Goal: Navigation & Orientation: Understand site structure

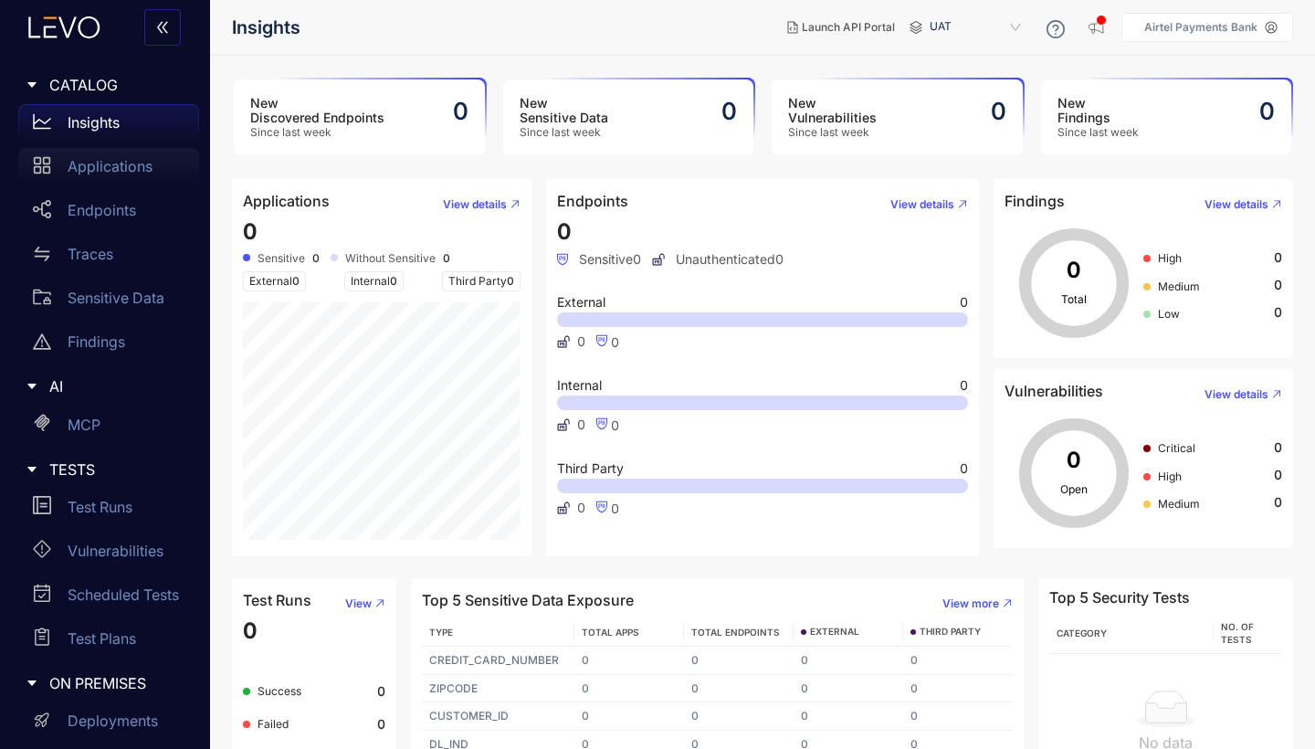
click at [109, 172] on p "Applications" at bounding box center [110, 166] width 85 height 16
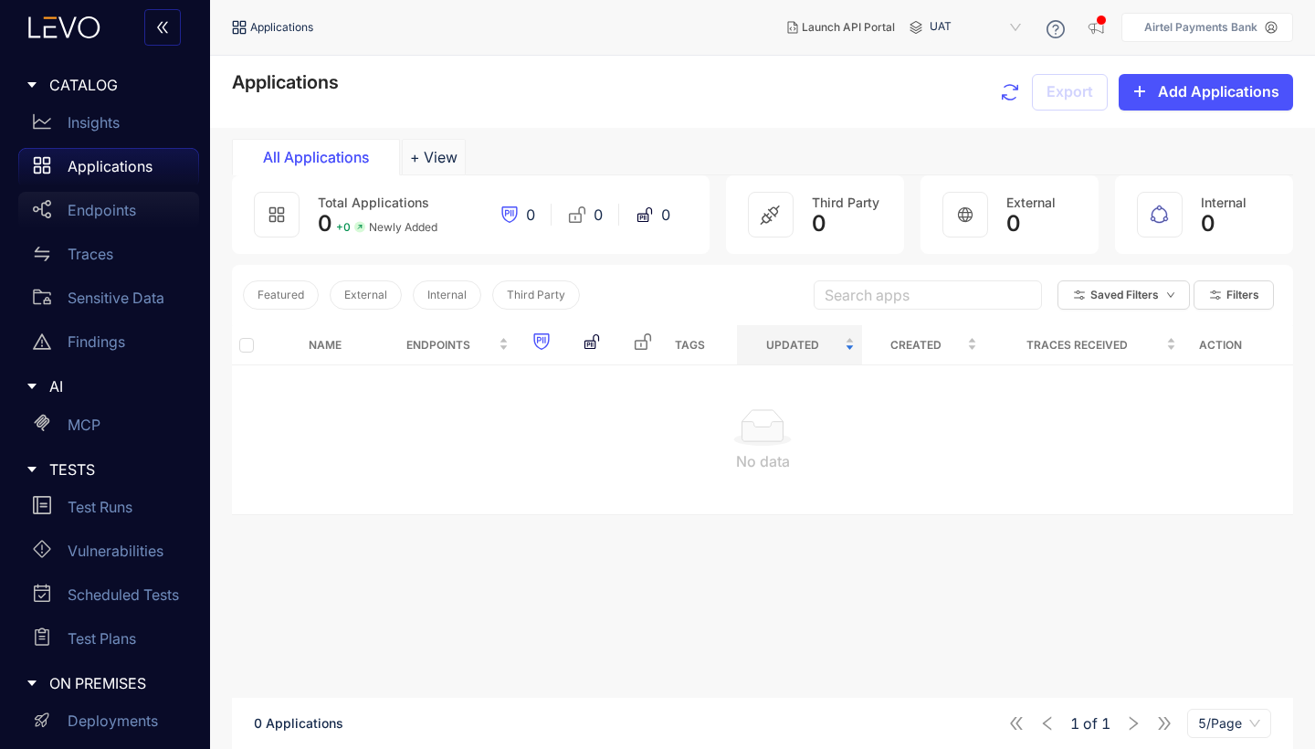
click at [104, 208] on p "Endpoints" at bounding box center [102, 210] width 68 height 16
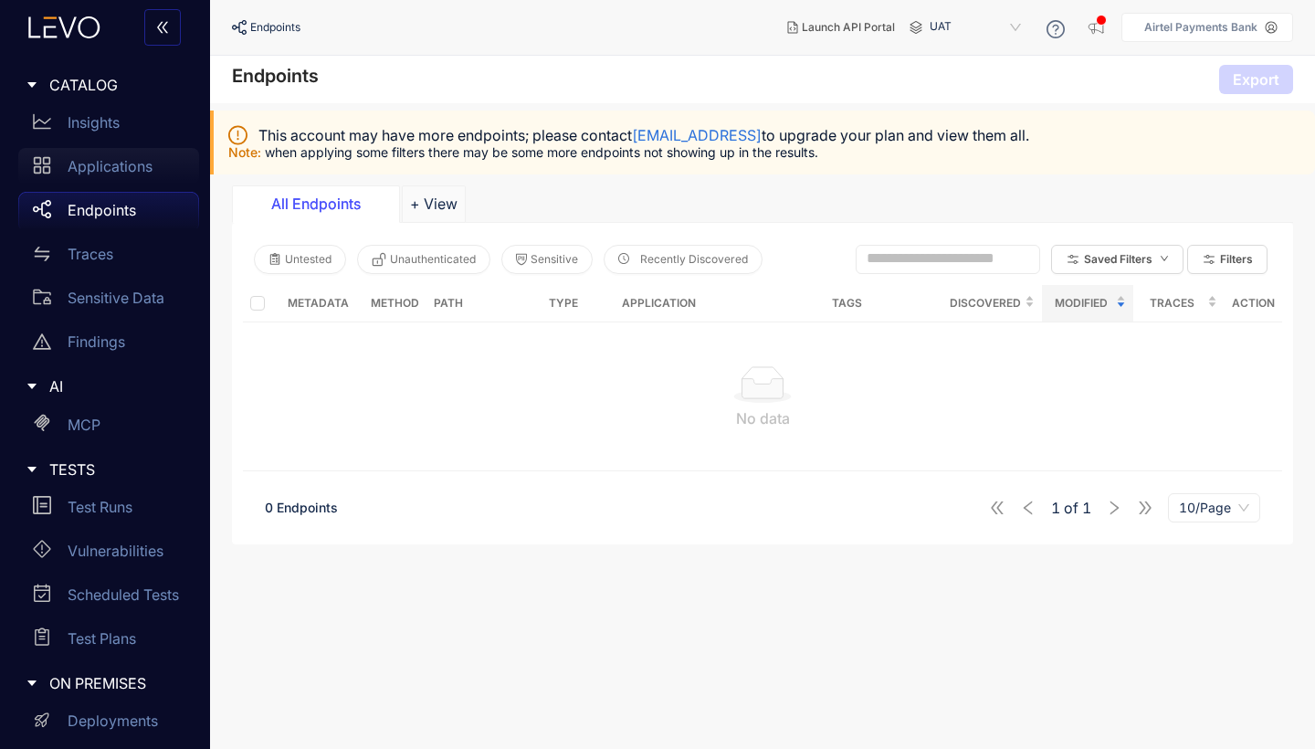
click at [106, 165] on p "Applications" at bounding box center [110, 166] width 85 height 16
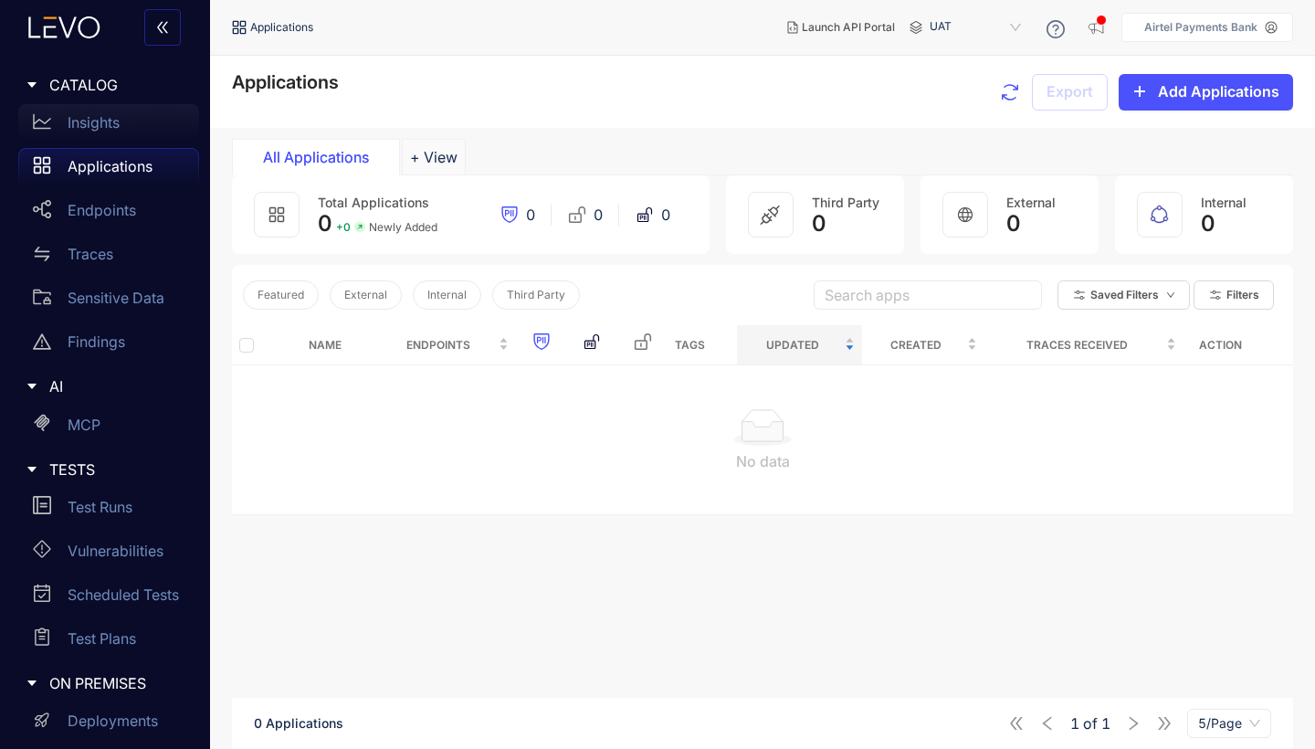
click at [100, 121] on p "Insights" at bounding box center [94, 122] width 52 height 16
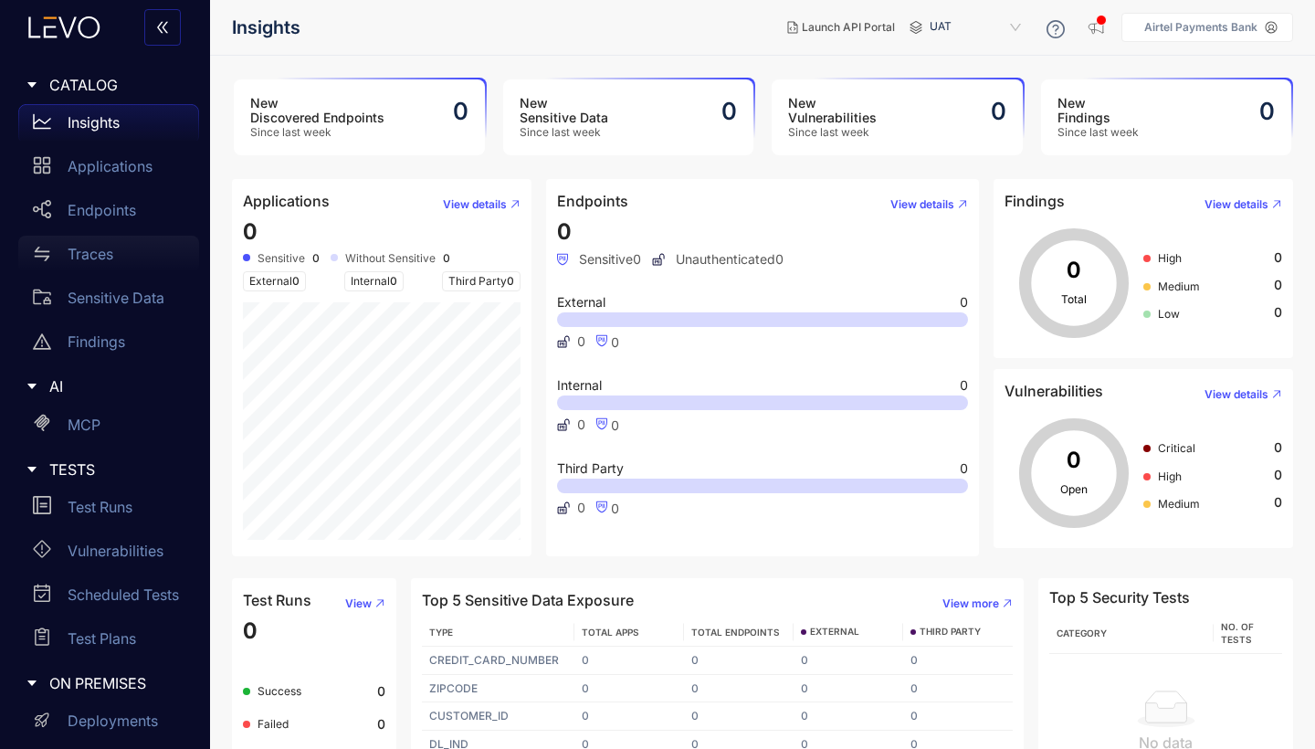
click at [92, 250] on p "Traces" at bounding box center [91, 254] width 46 height 16
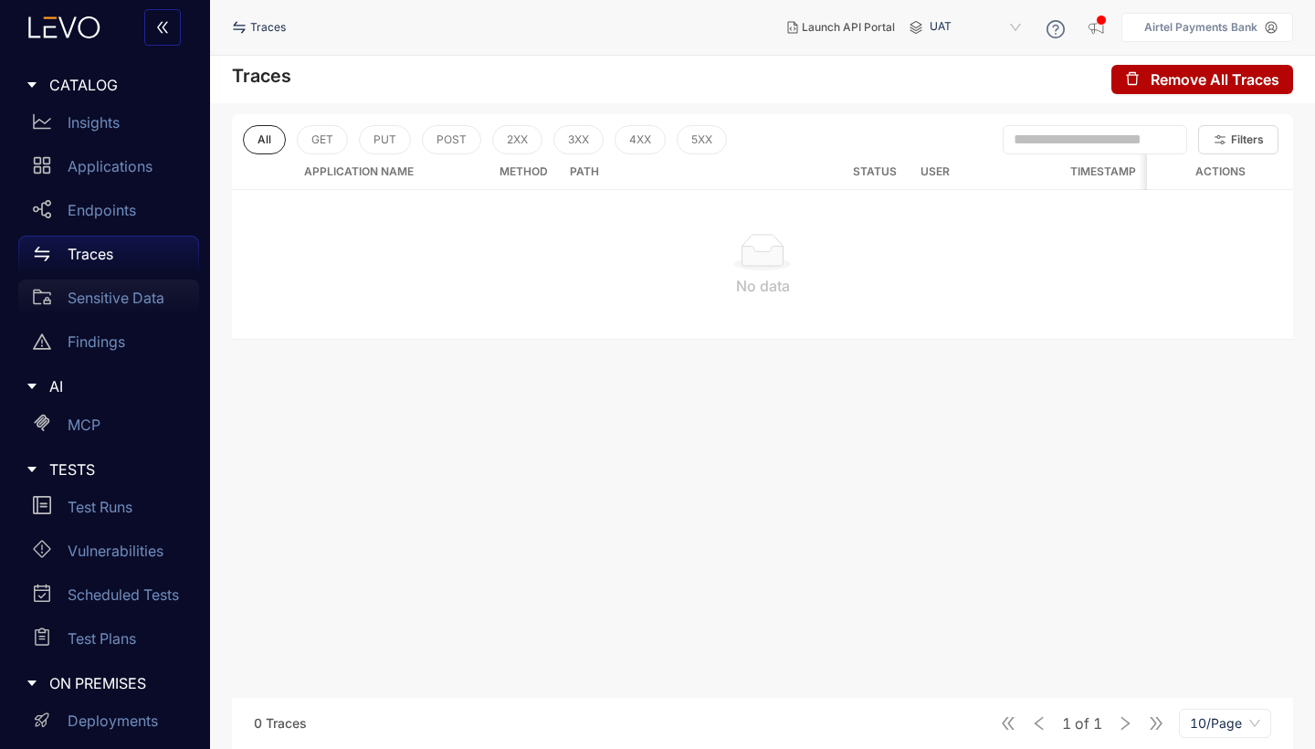
click at [106, 292] on p "Sensitive Data" at bounding box center [116, 297] width 97 height 16
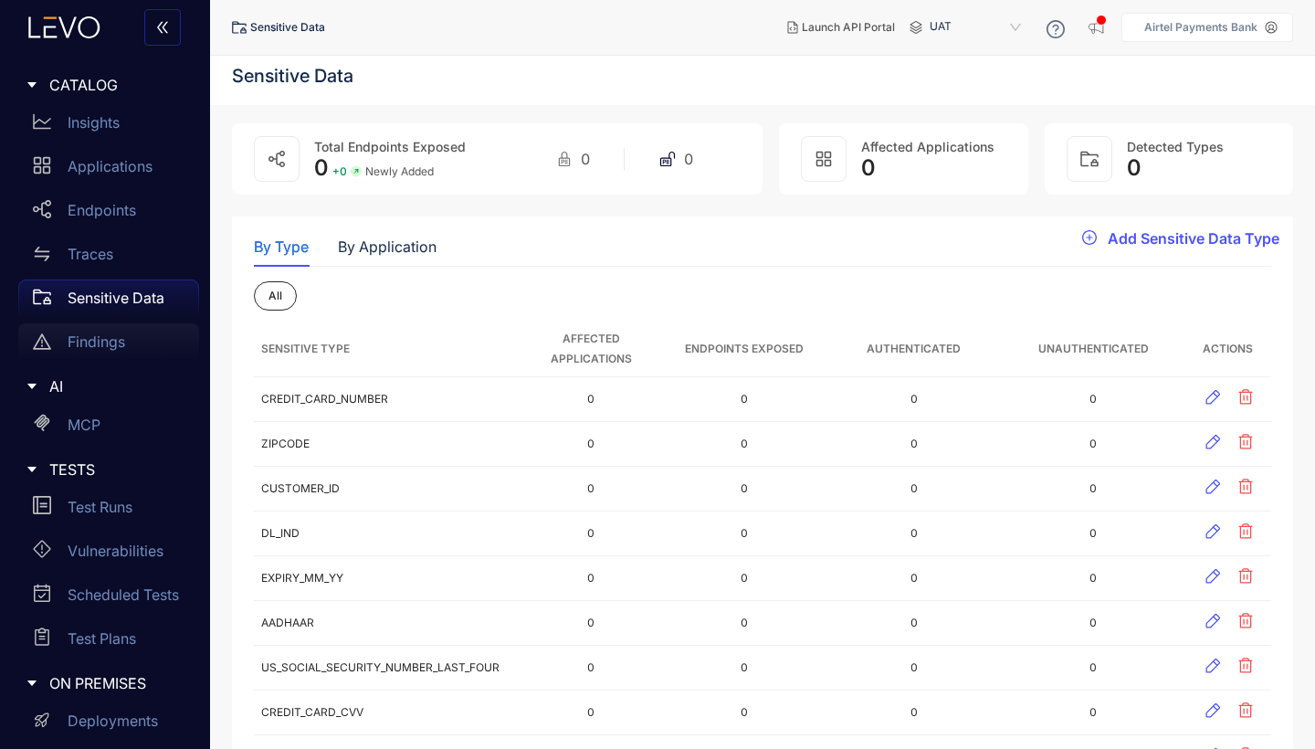
click at [105, 335] on p "Findings" at bounding box center [97, 341] width 58 height 16
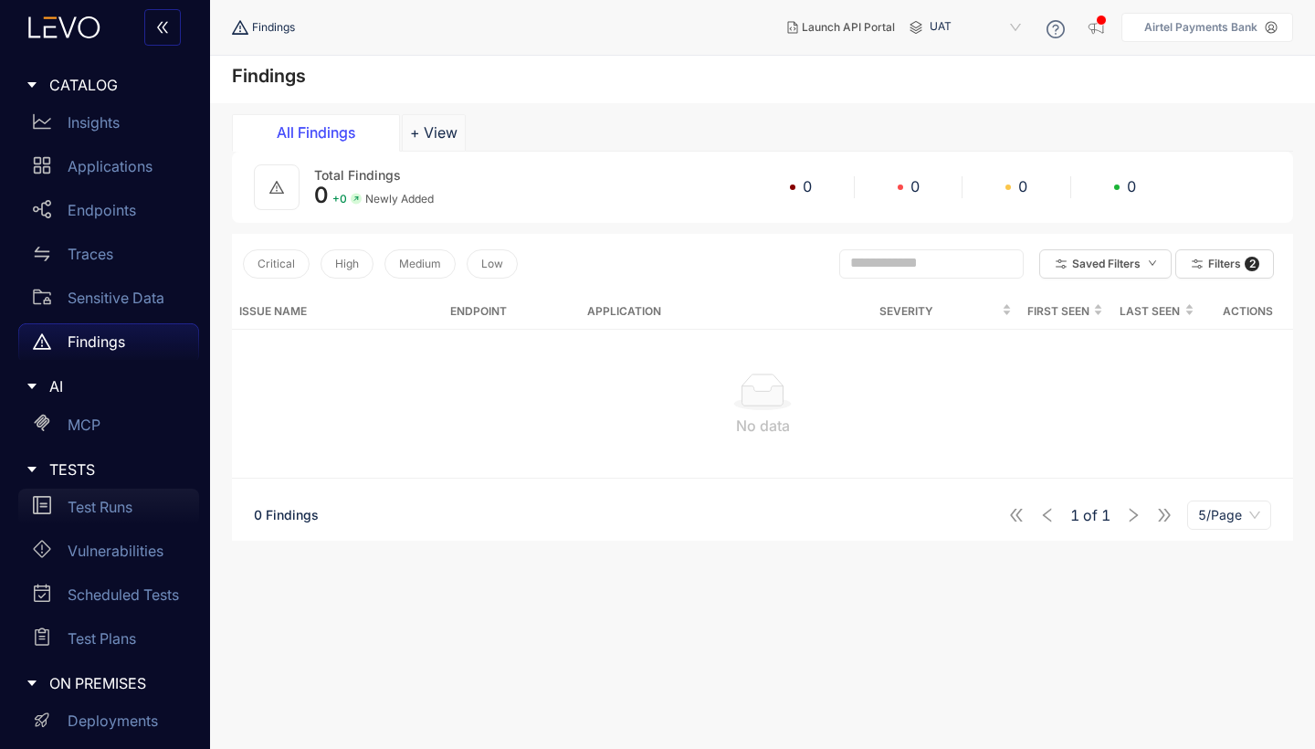
click at [98, 512] on p "Test Runs" at bounding box center [100, 507] width 65 height 16
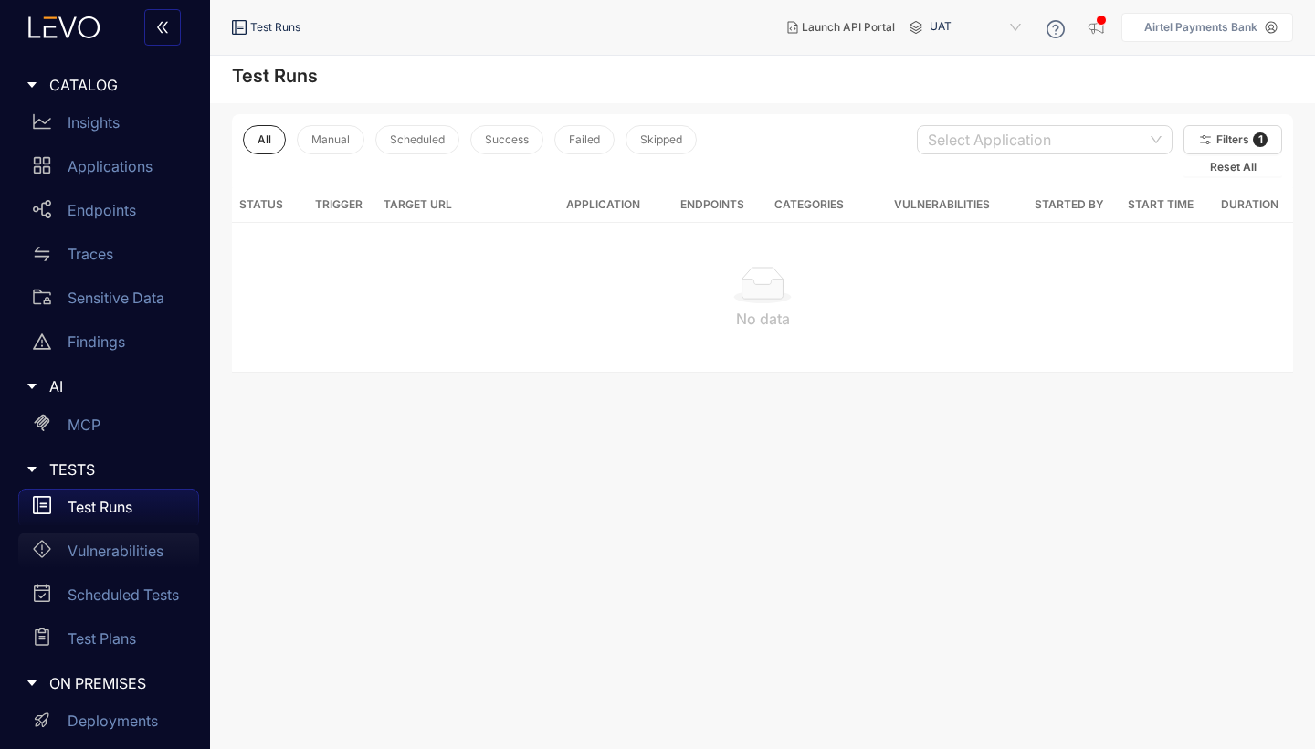
click at [106, 562] on div "Vulnerabilities" at bounding box center [108, 550] width 181 height 37
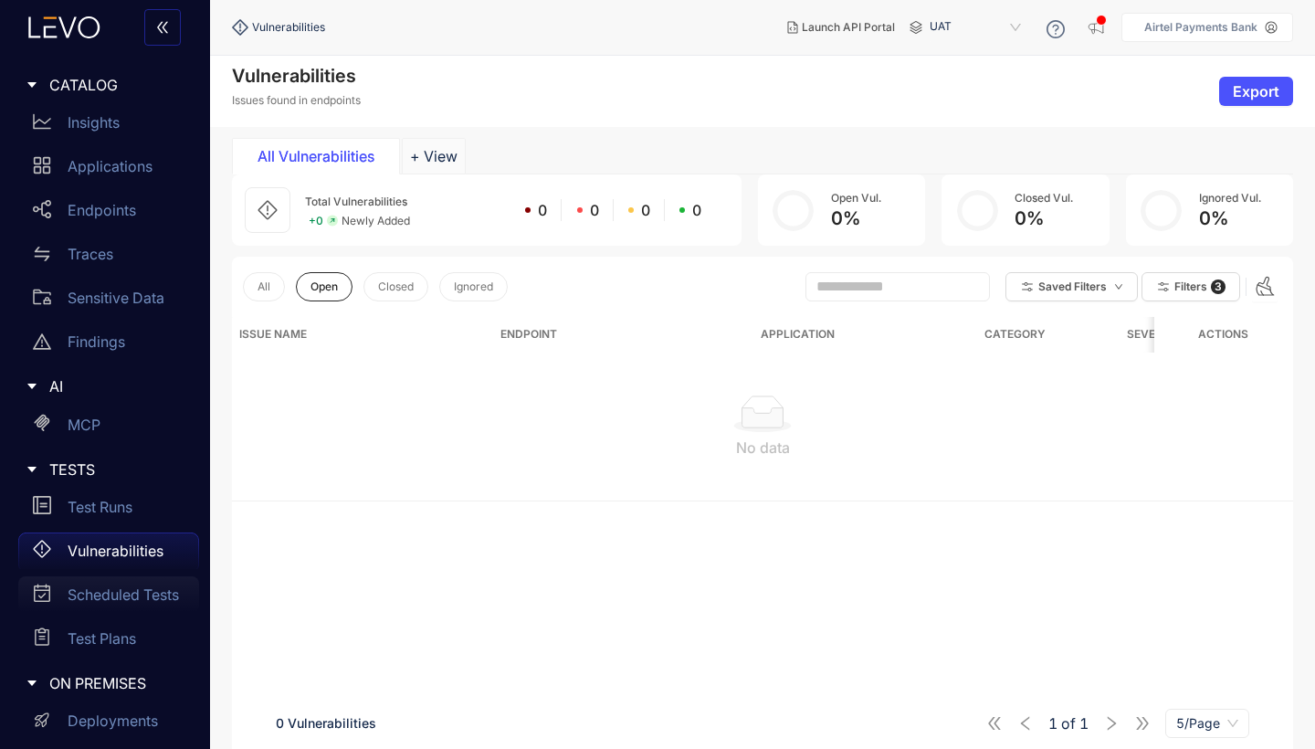
click at [103, 606] on div "Scheduled Tests" at bounding box center [108, 594] width 181 height 37
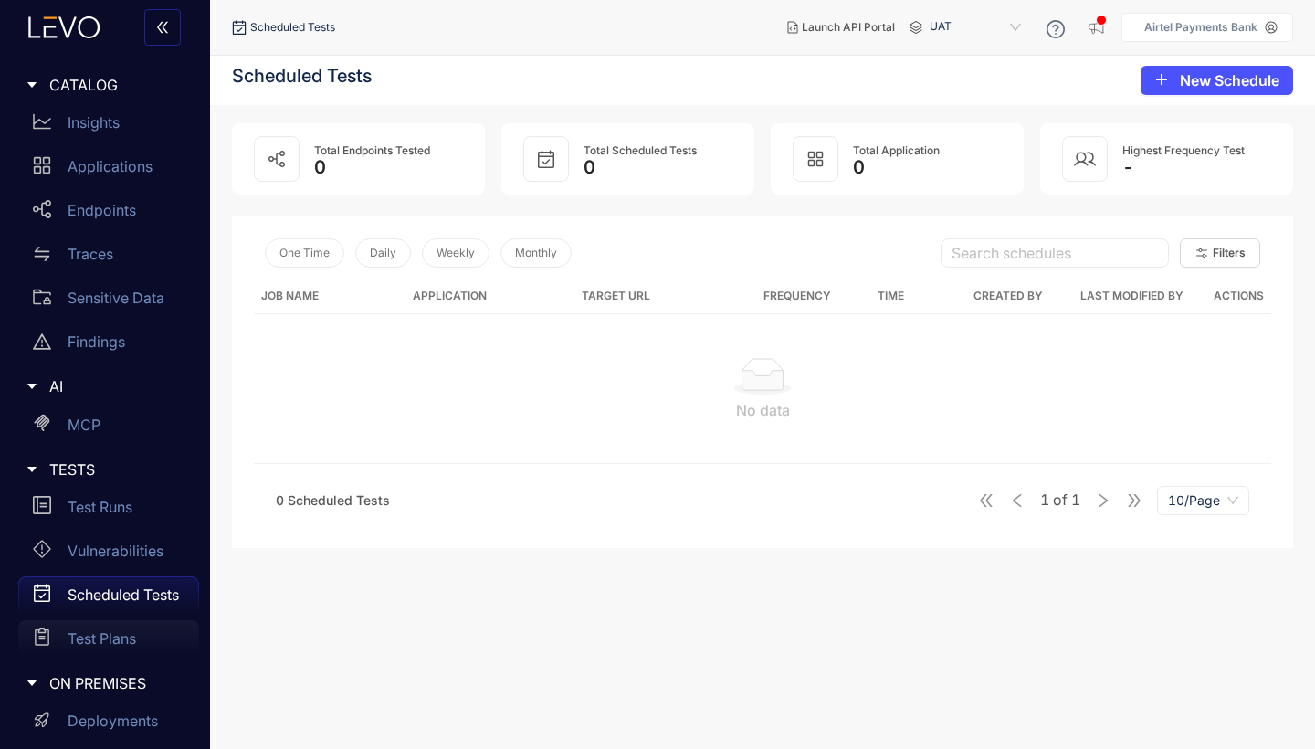
click at [96, 643] on p "Test Plans" at bounding box center [102, 638] width 68 height 16
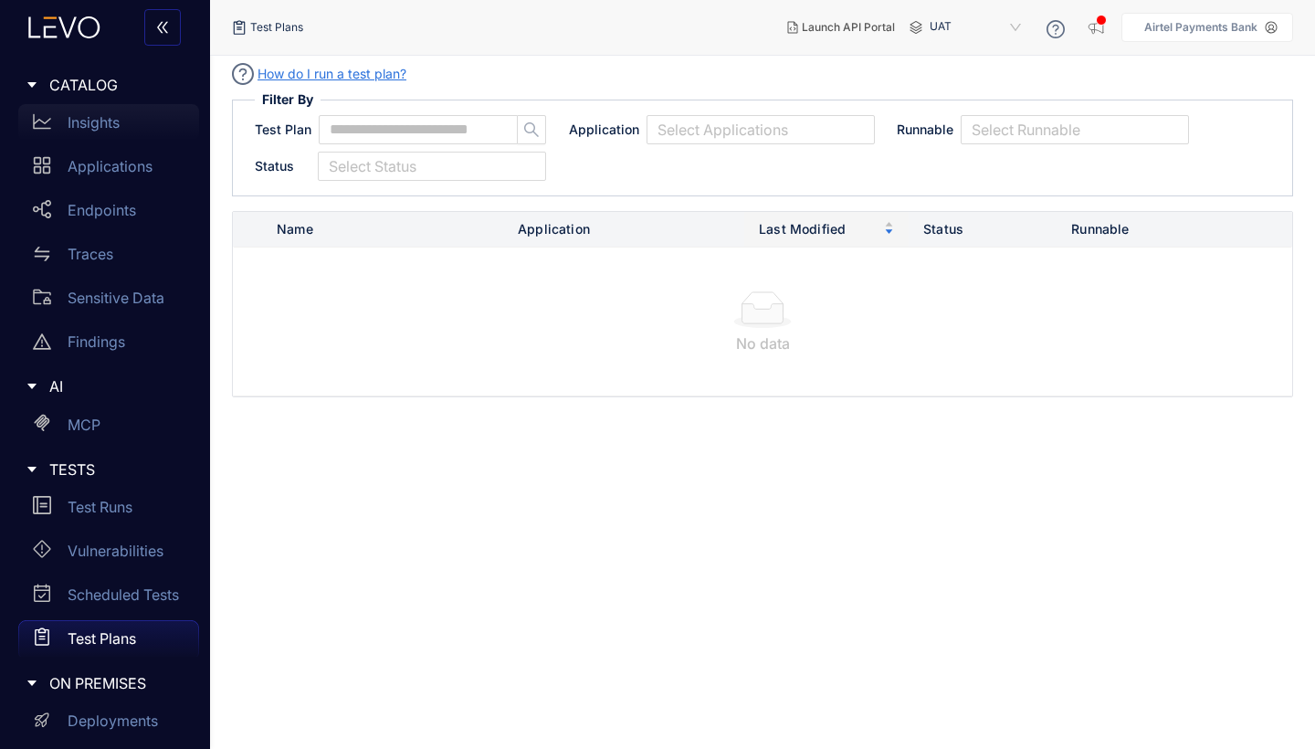
click at [90, 122] on p "Insights" at bounding box center [94, 122] width 52 height 16
